Goal: Transaction & Acquisition: Download file/media

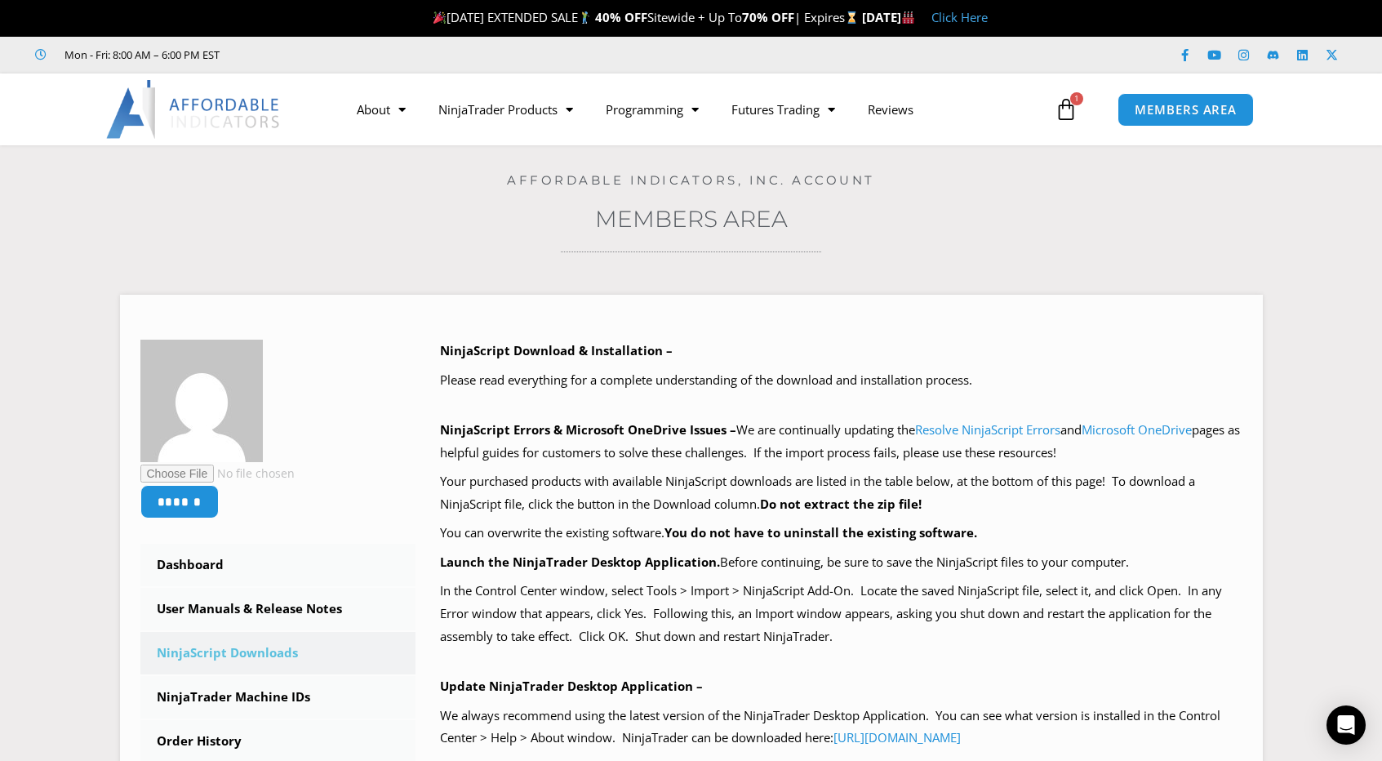
click at [1059, 104] on icon at bounding box center [1066, 109] width 23 height 23
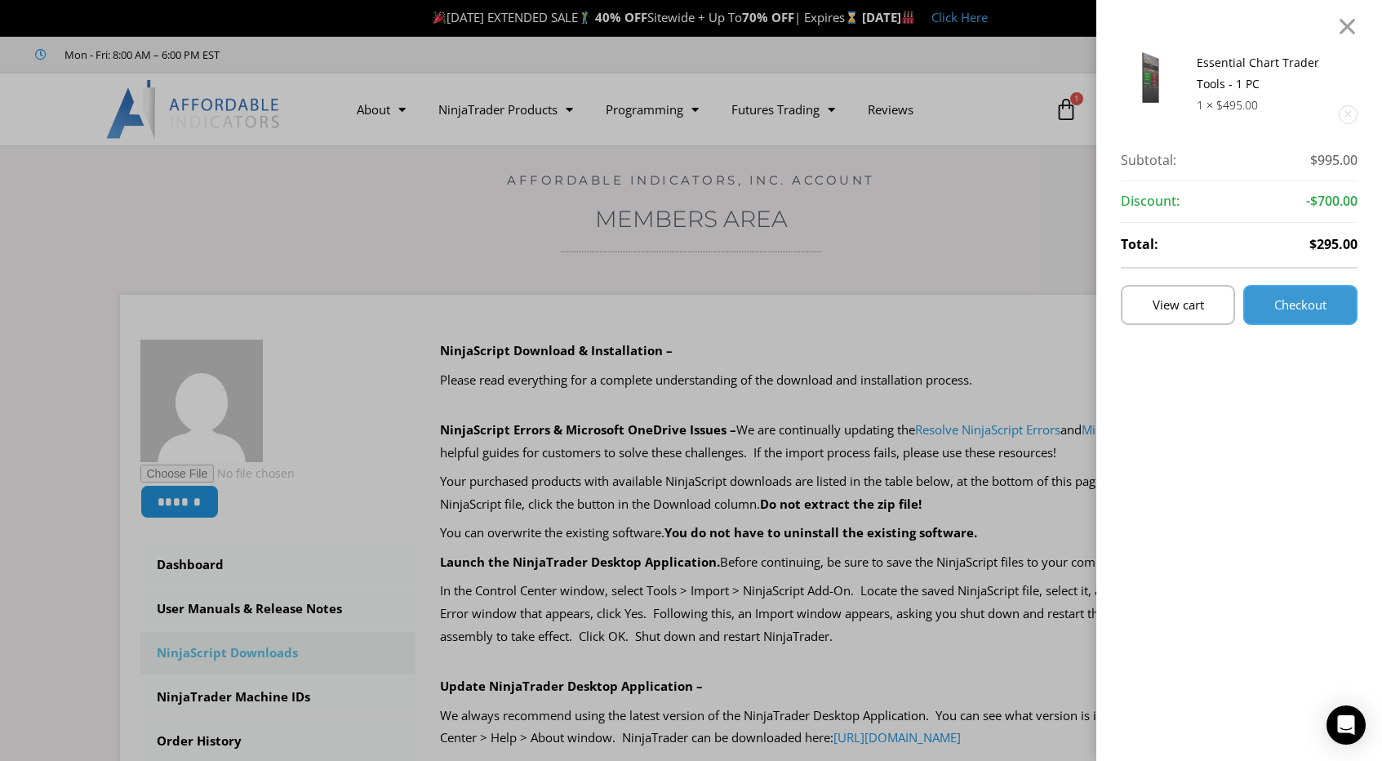
click at [1308, 303] on span "Checkout" at bounding box center [1300, 305] width 52 height 12
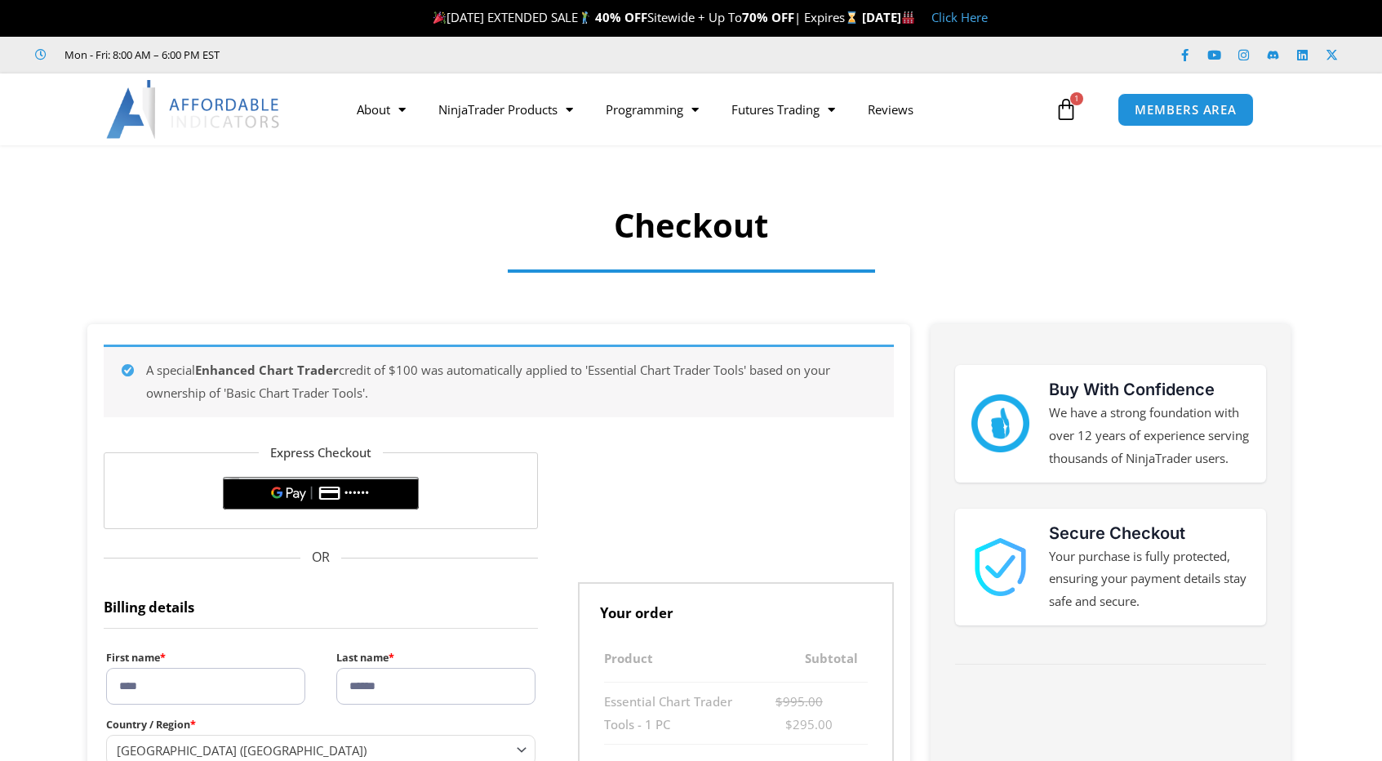
select select "**"
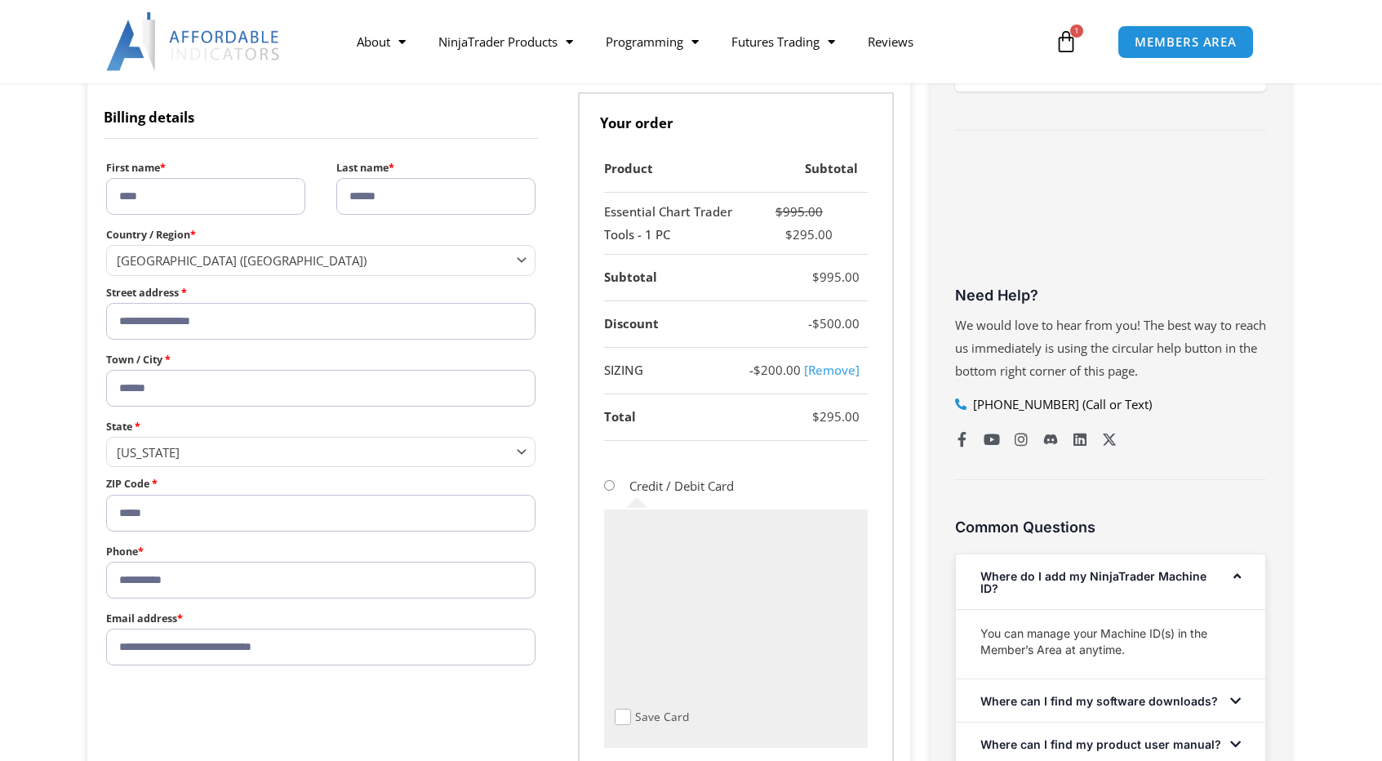
scroll to position [556, 0]
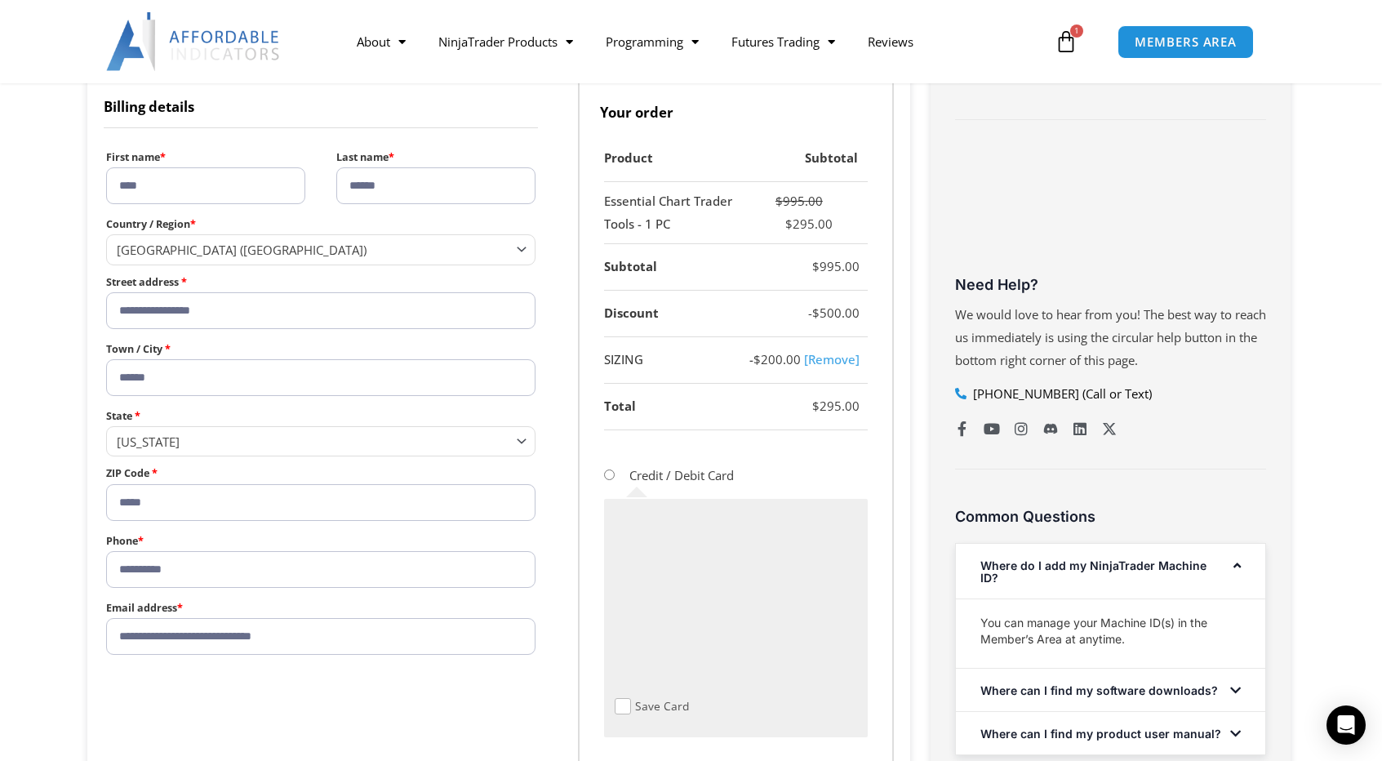
click at [200, 180] on input "****" at bounding box center [205, 185] width 199 height 37
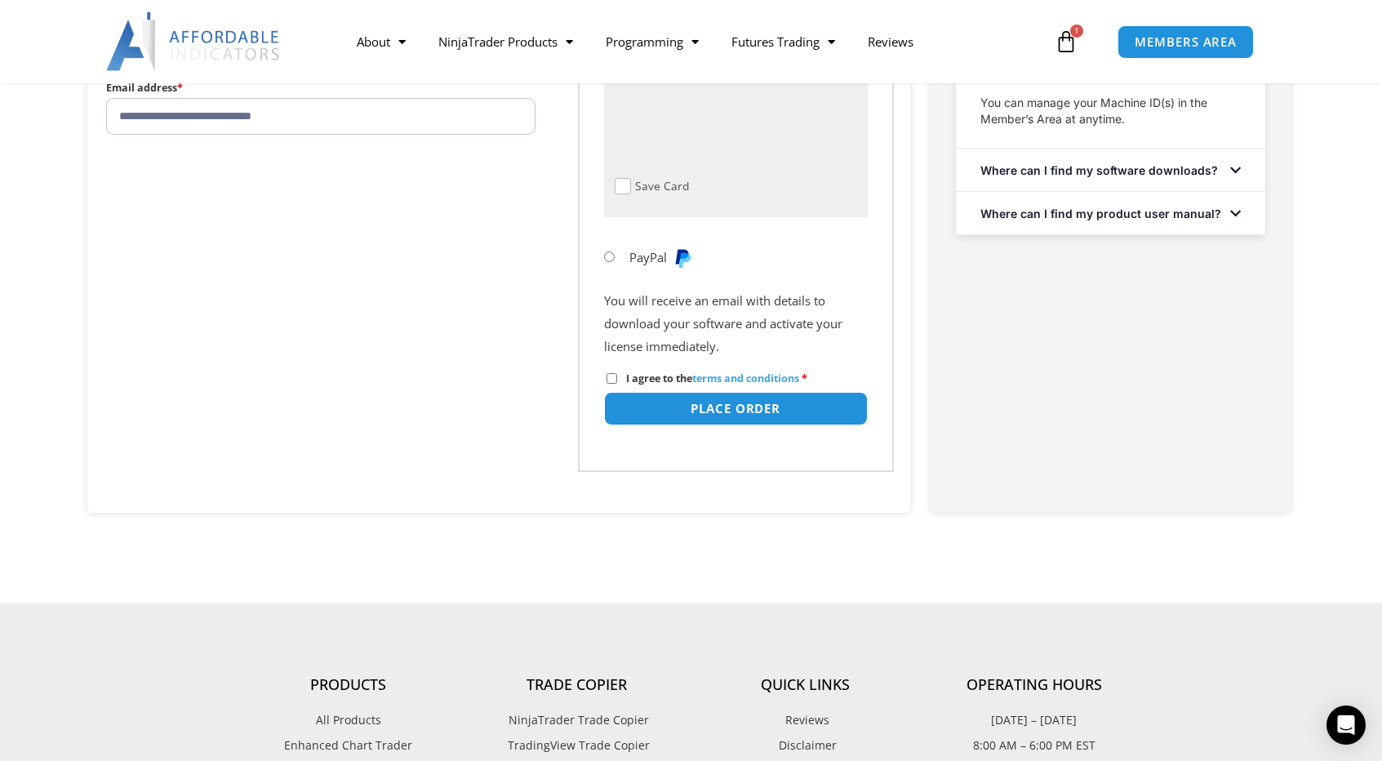
scroll to position [1084, 0]
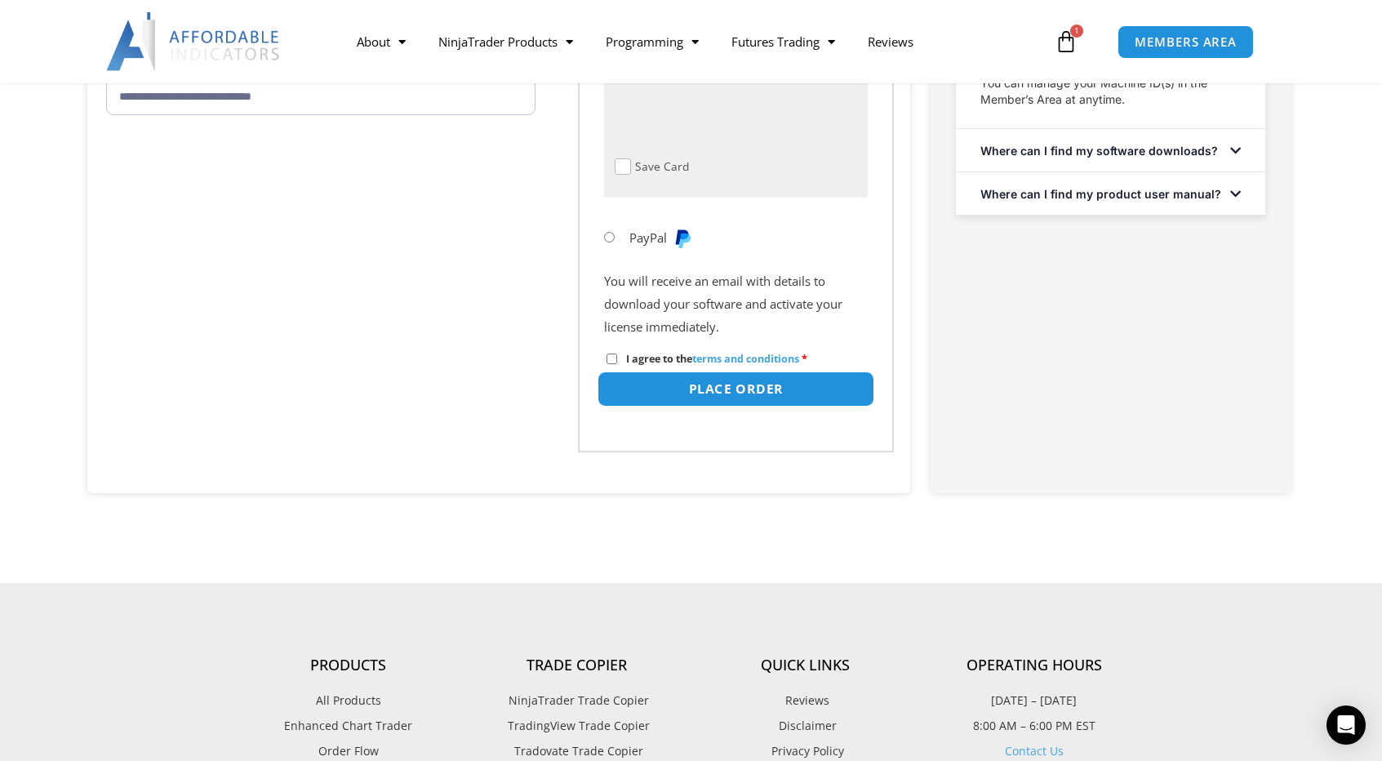
click at [744, 392] on button "Place order" at bounding box center [735, 388] width 277 height 35
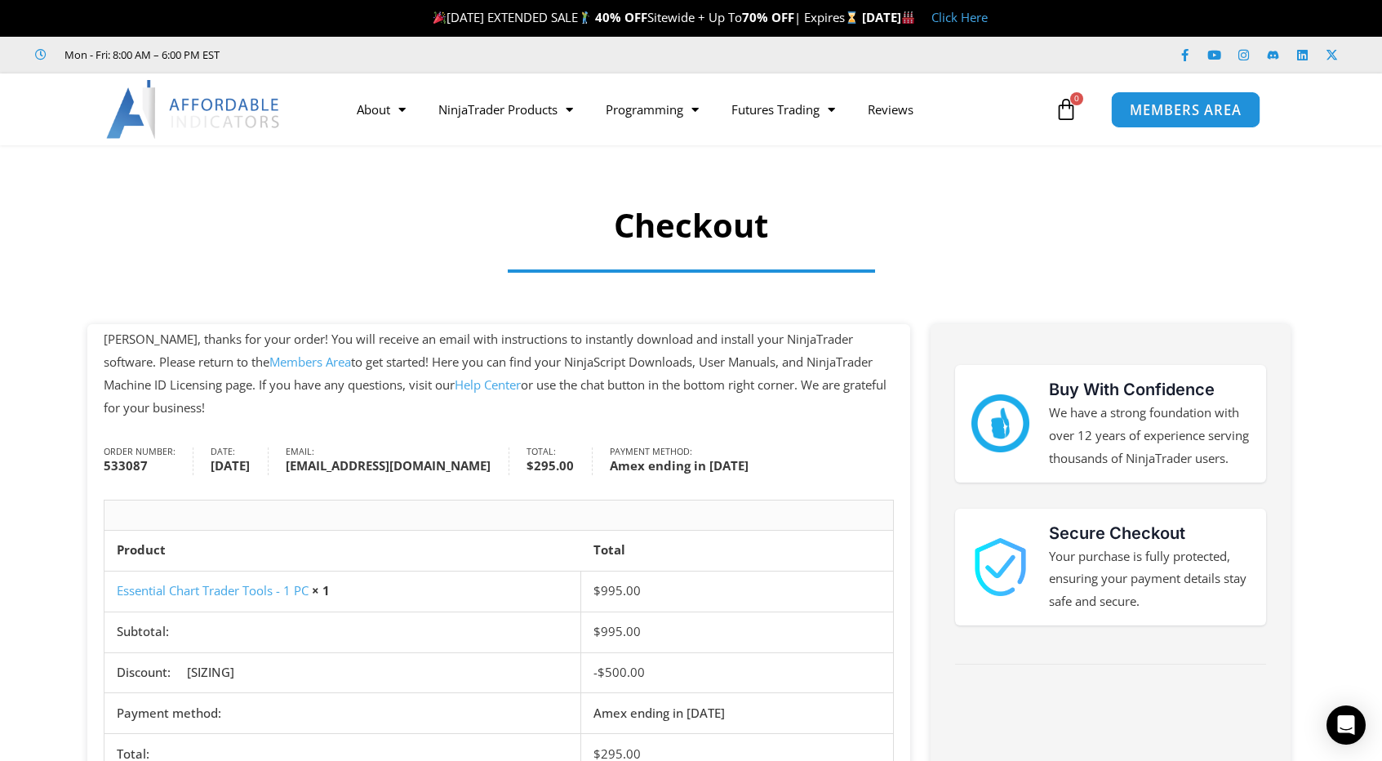
click at [1152, 110] on span "MEMBERS AREA" at bounding box center [1186, 110] width 112 height 14
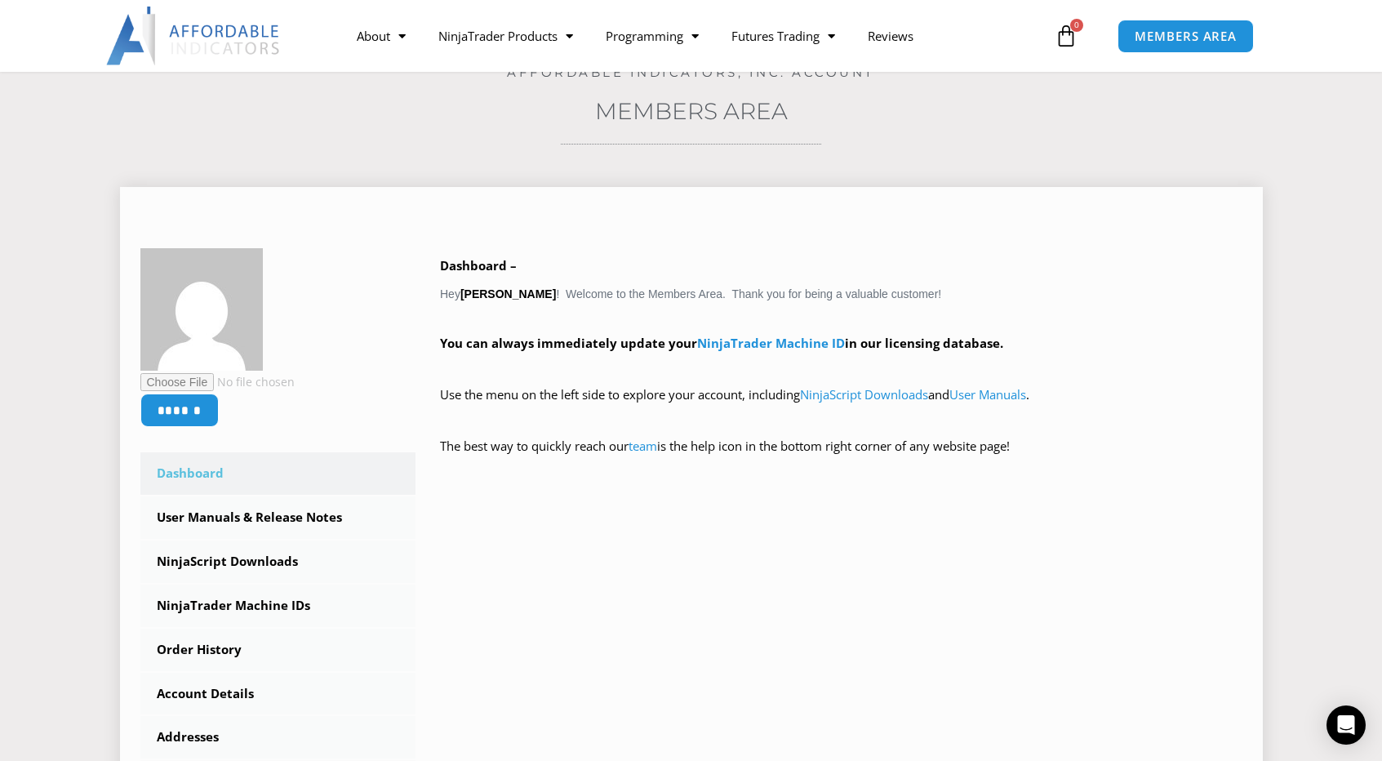
scroll to position [171, 0]
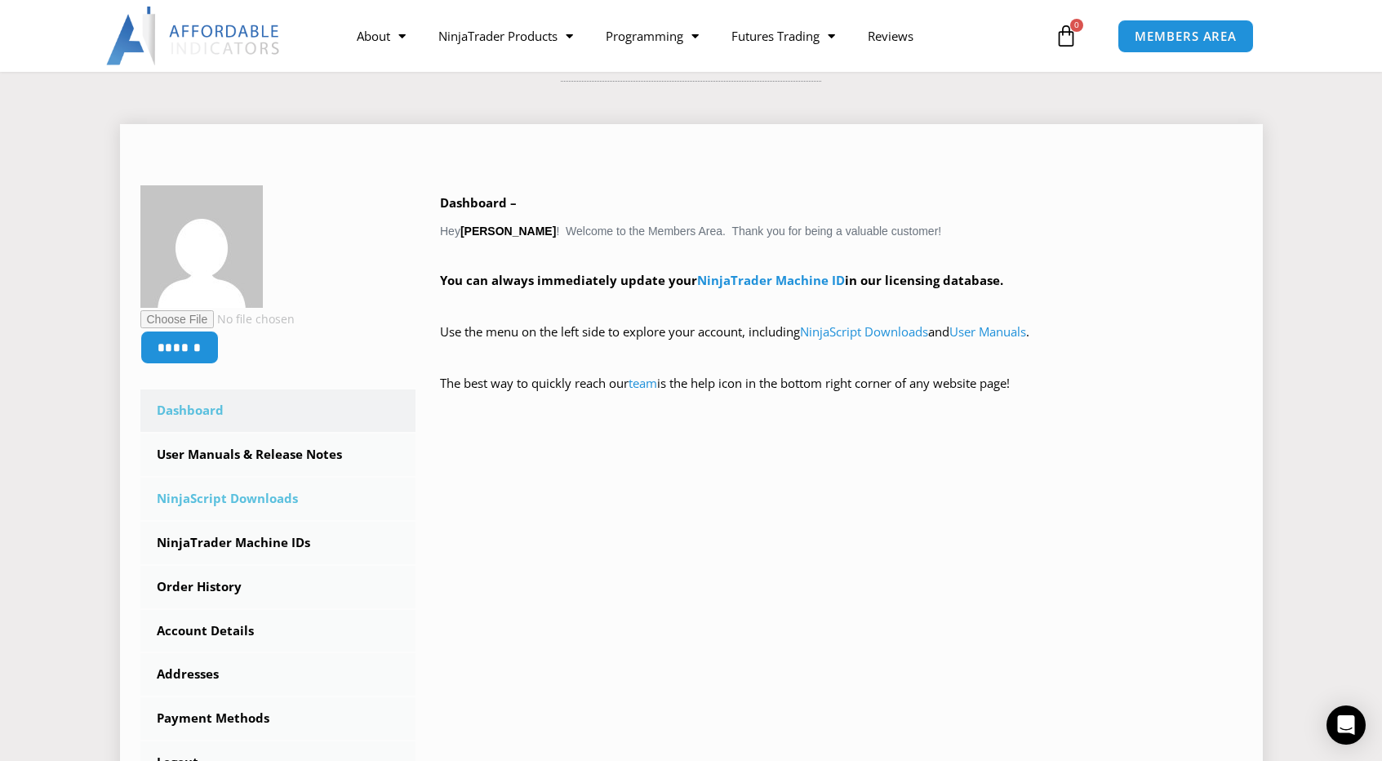
click at [255, 504] on link "NinjaScript Downloads" at bounding box center [278, 499] width 276 height 42
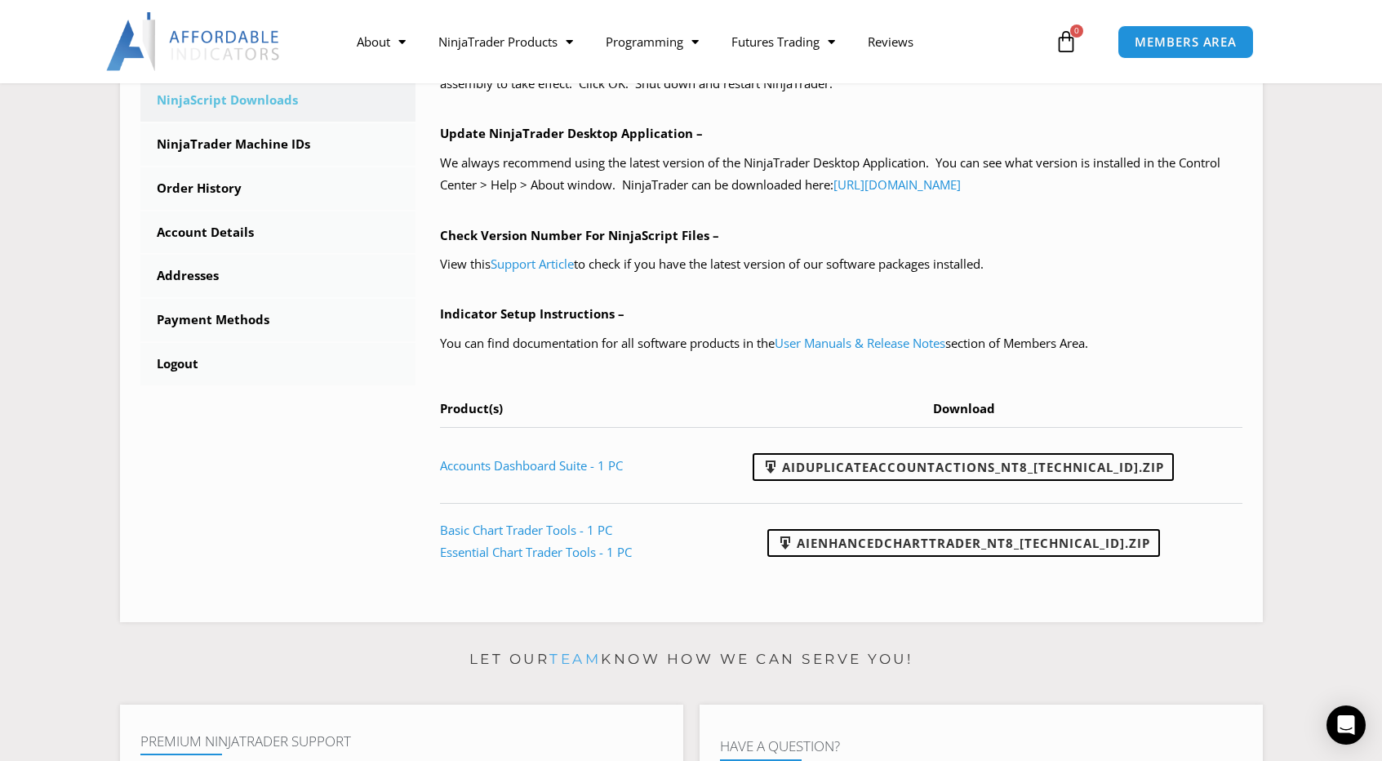
scroll to position [555, 0]
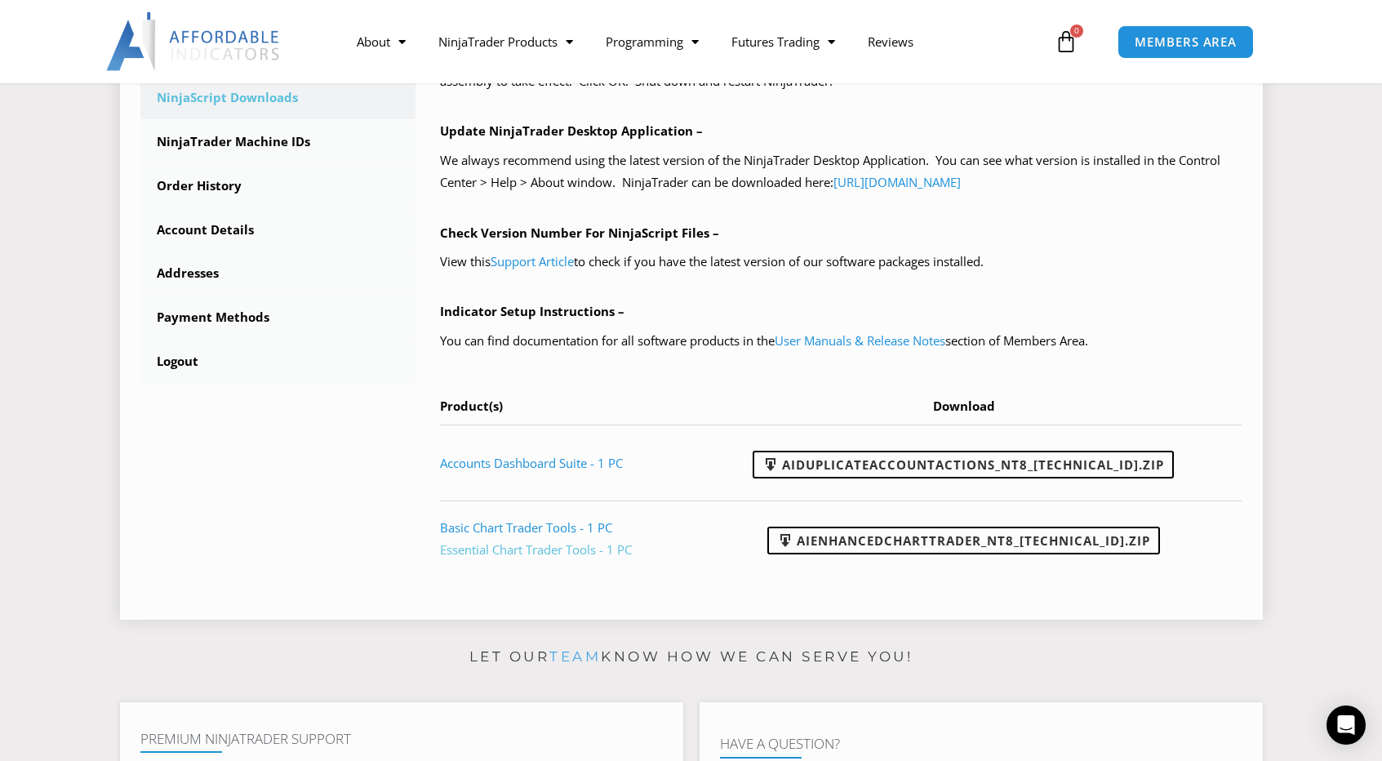
click at [613, 553] on link "Essential Chart Trader Tools - 1 PC" at bounding box center [536, 549] width 192 height 16
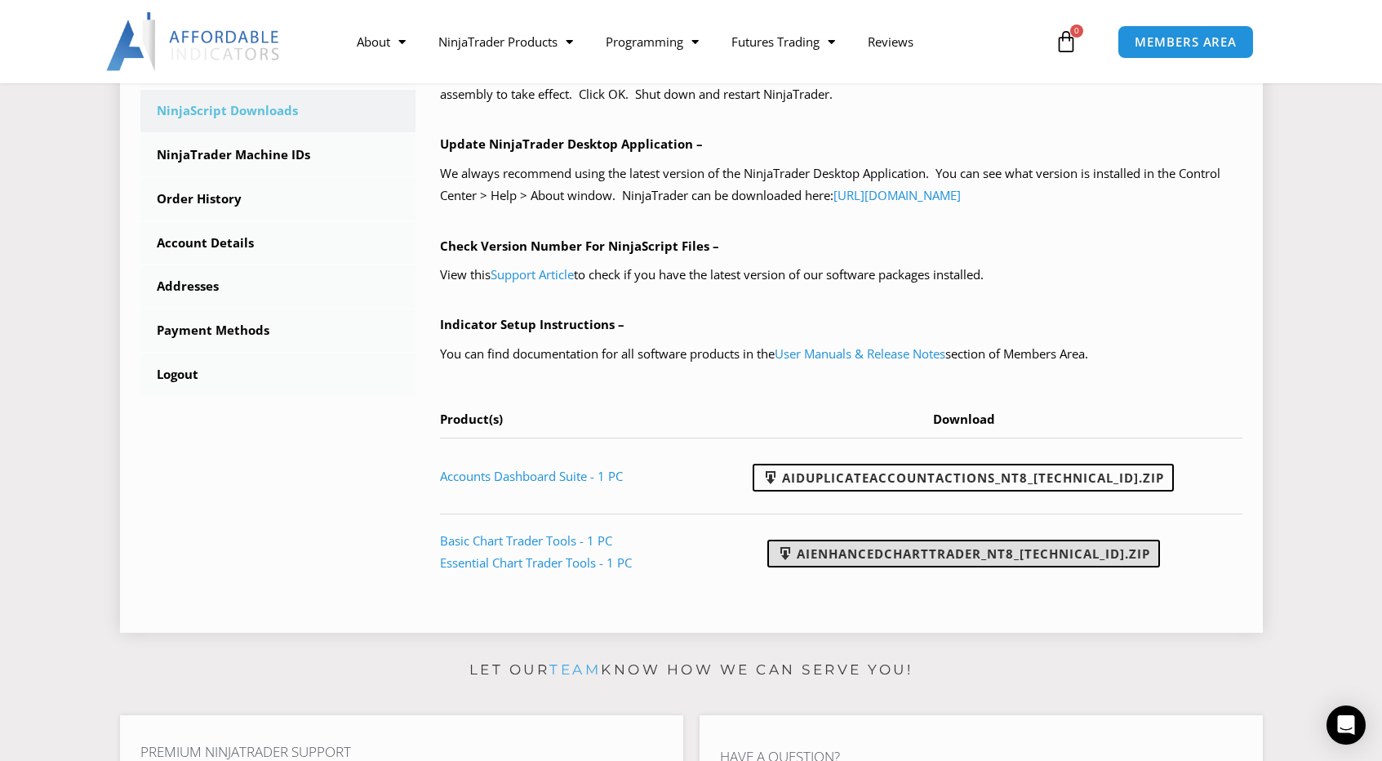
click at [971, 553] on link "AIEnhancedChartTrader_NT8_25.1.31.1.zip" at bounding box center [963, 554] width 393 height 28
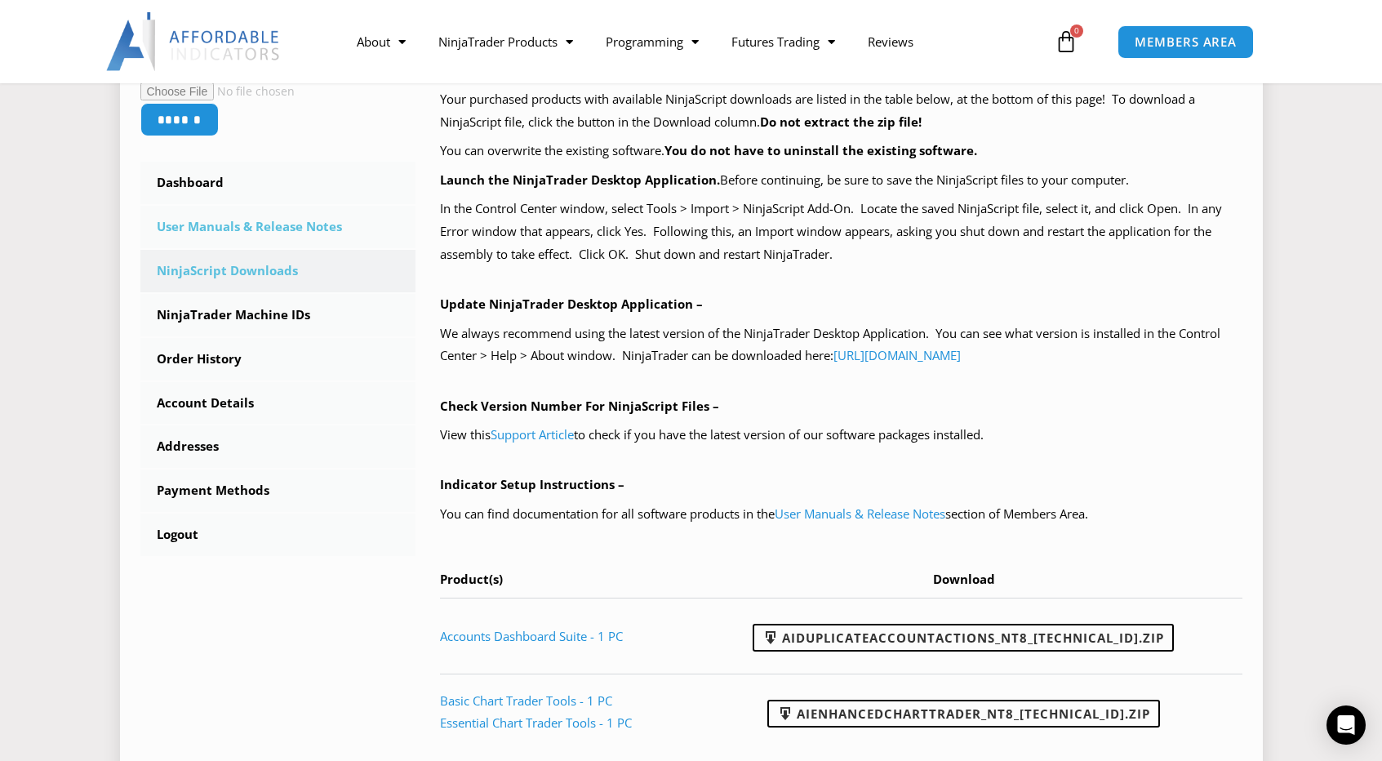
scroll to position [382, 0]
click at [265, 227] on link "User Manuals & Release Notes" at bounding box center [278, 227] width 276 height 42
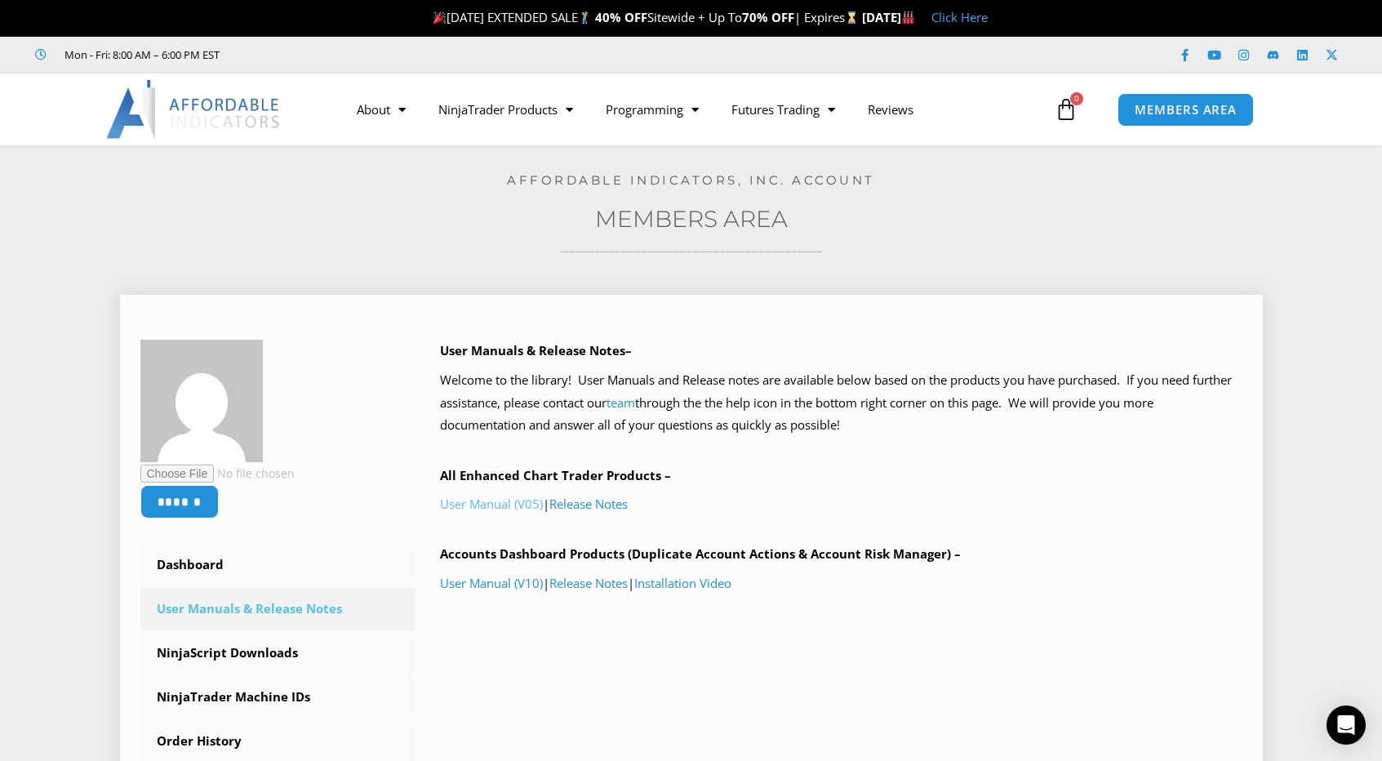
click at [502, 505] on link "User Manual (V05)" at bounding box center [491, 503] width 103 height 16
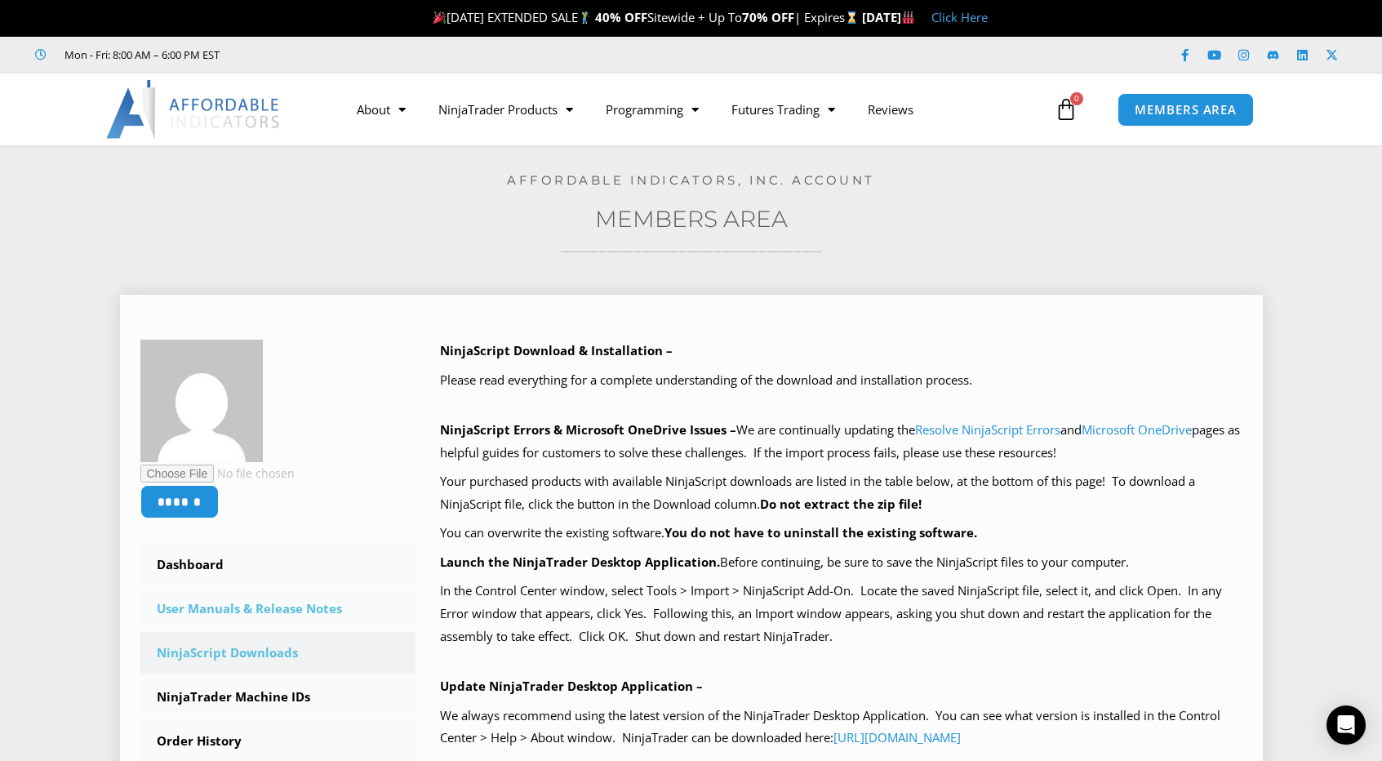
click at [263, 606] on link "User Manuals & Release Notes" at bounding box center [278, 609] width 276 height 42
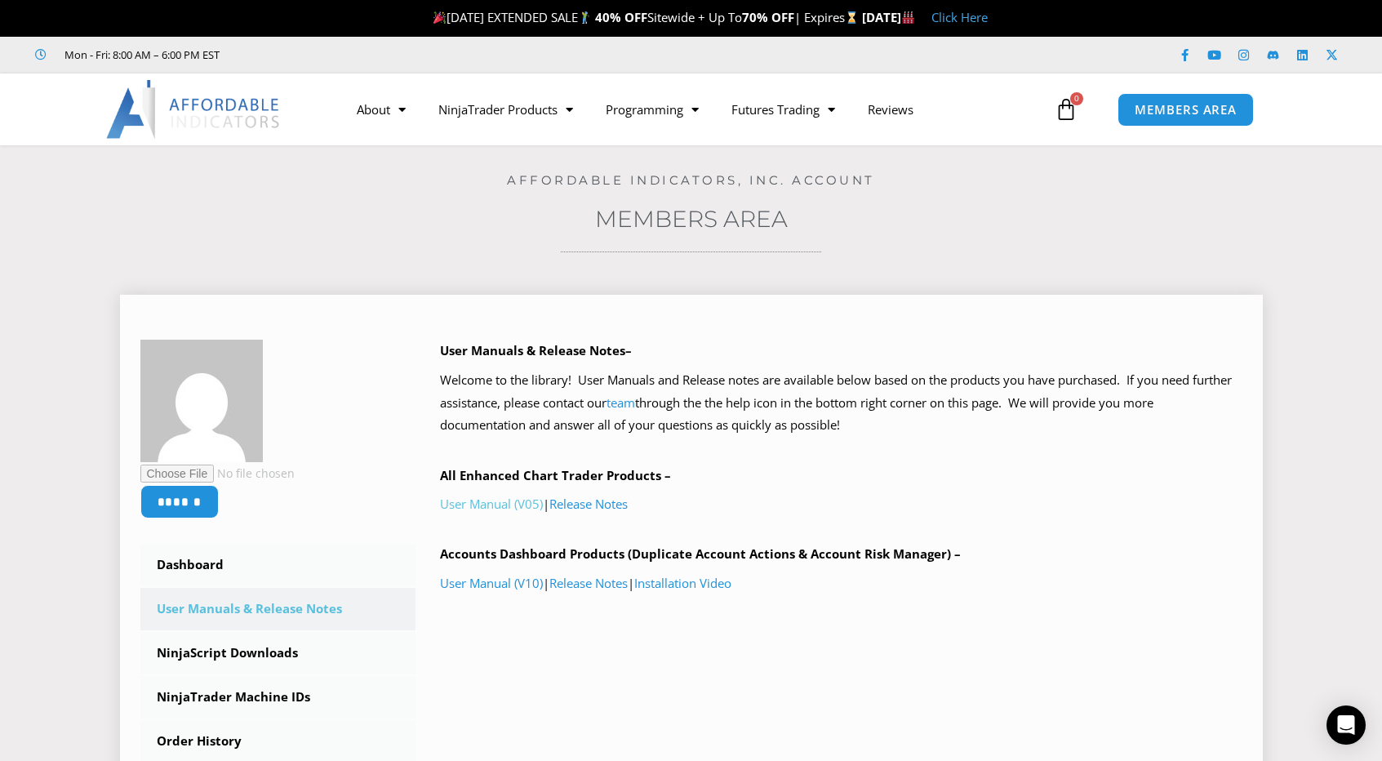
click at [500, 504] on link "User Manual (V05)" at bounding box center [491, 503] width 103 height 16
